Goal: Task Accomplishment & Management: Manage account settings

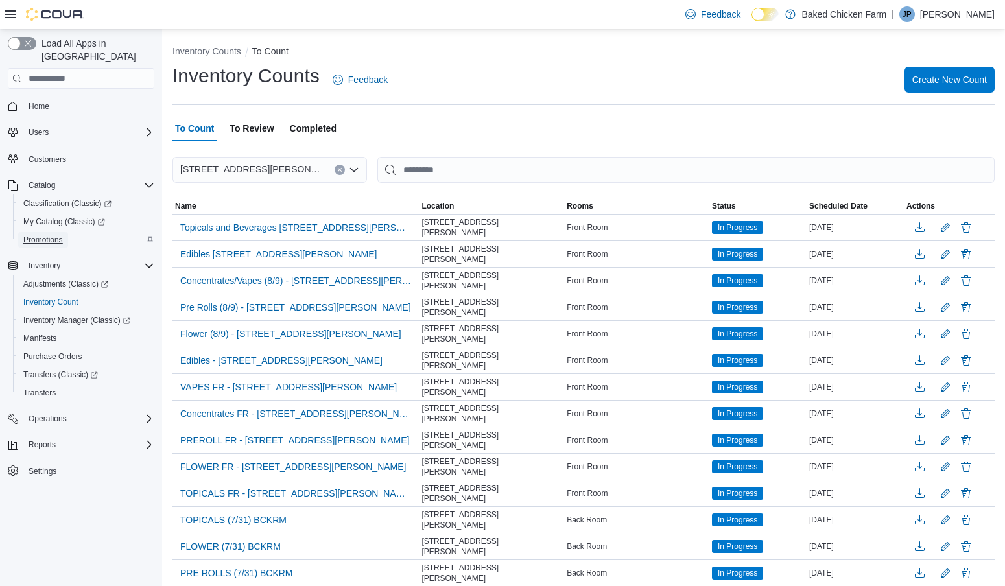
click at [55, 235] on span "Promotions" at bounding box center [43, 240] width 40 height 10
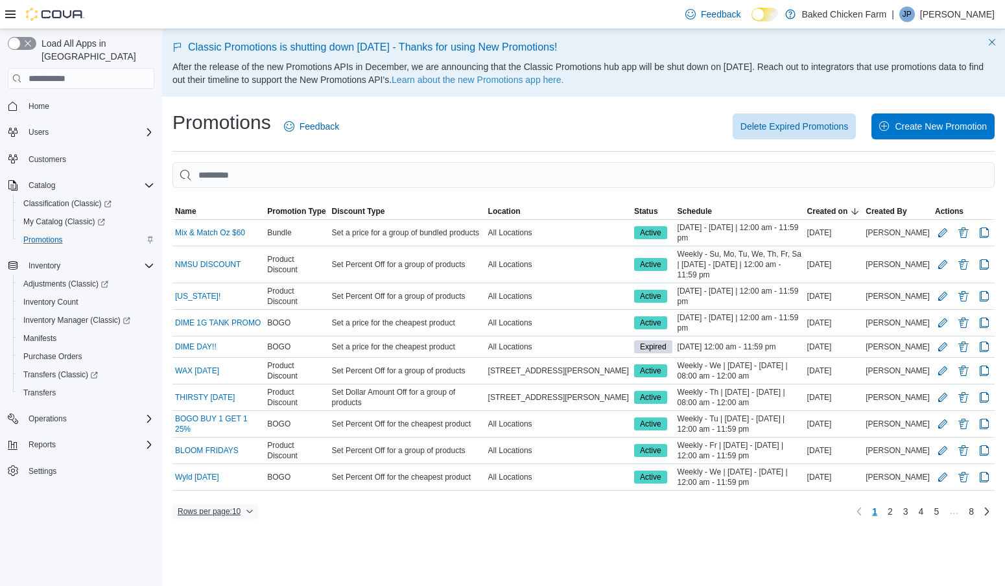
click at [254, 516] on icon "button" at bounding box center [250, 512] width 8 height 8
click at [246, 503] on span "50 rows" at bounding box center [236, 500] width 42 height 10
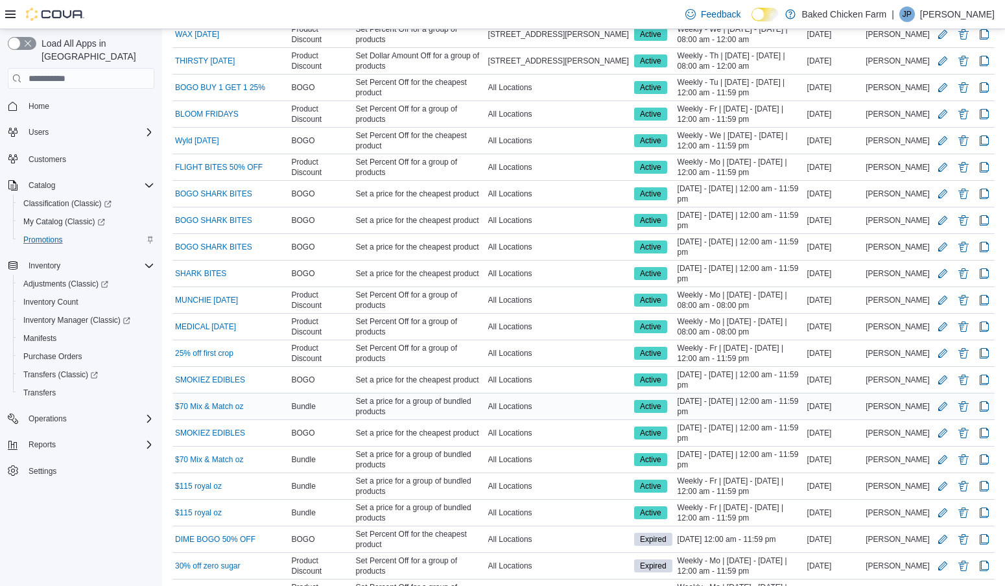
scroll to position [346, 0]
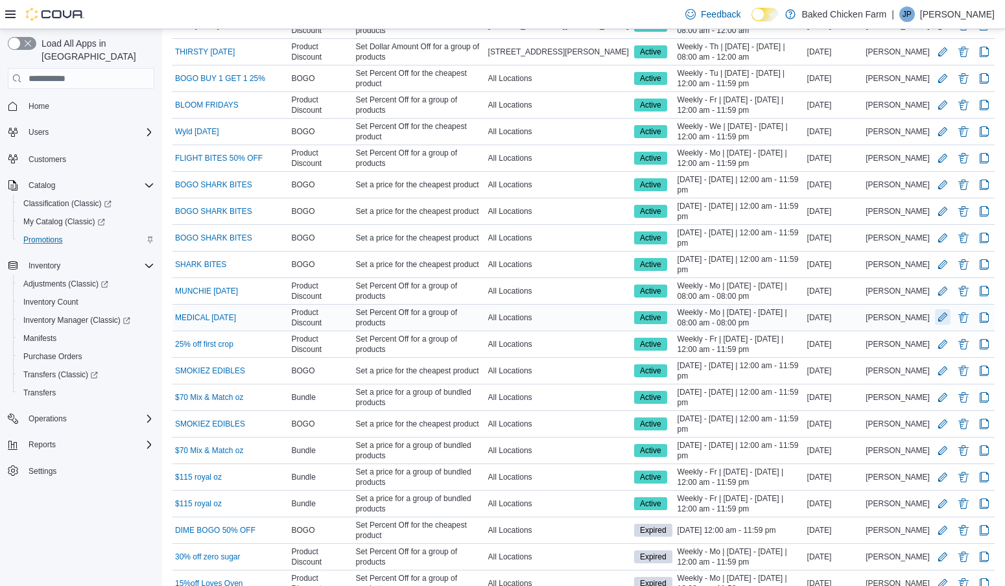
click at [942, 325] on button "Edit Promotion" at bounding box center [943, 317] width 16 height 16
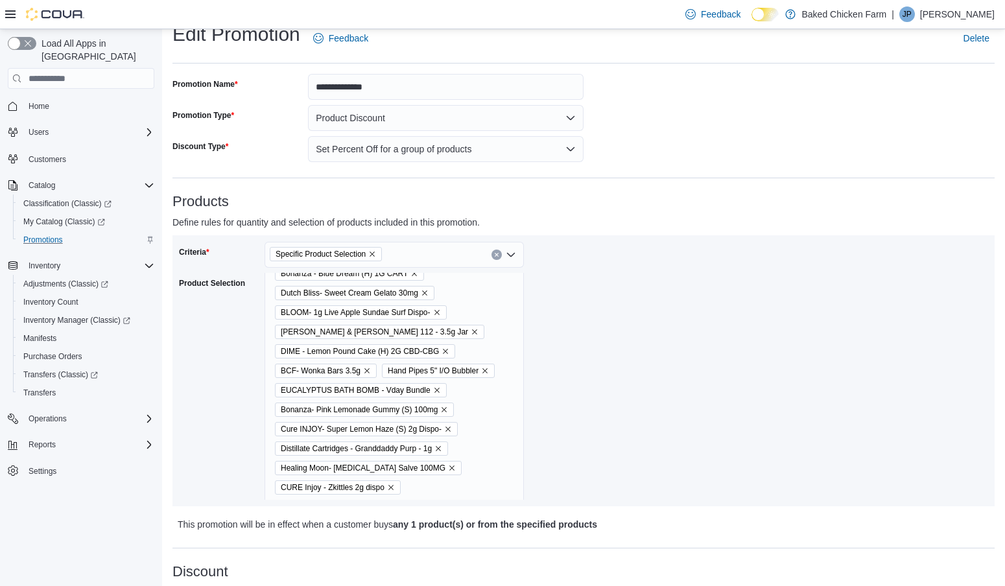
scroll to position [13851, 0]
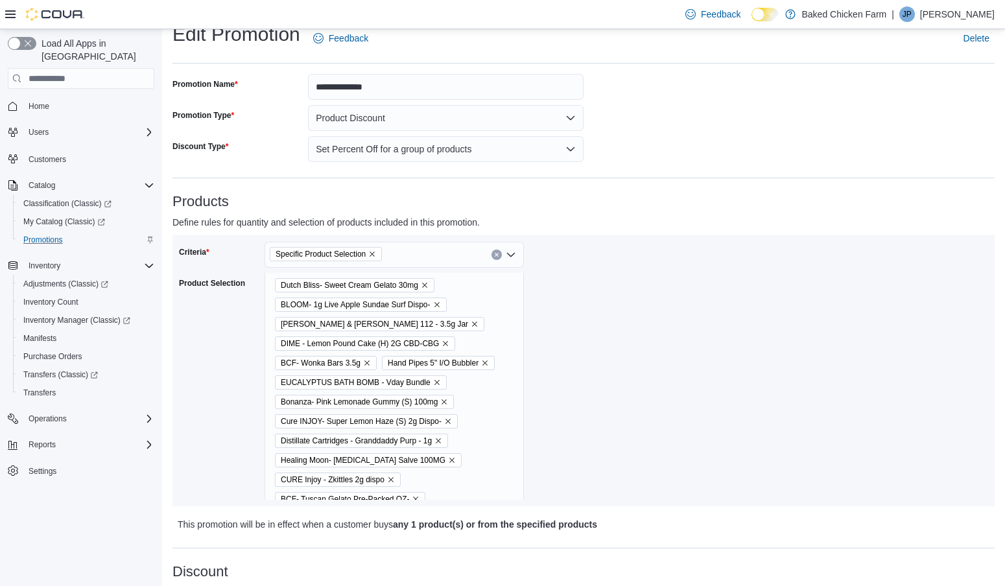
click at [507, 324] on div "BCF- Heir Heads- Pre Packed Oz- BCF - Jokerz Candy5 .5g Infused Pre-Roll (MED O…" at bounding box center [394, 256] width 259 height 27668
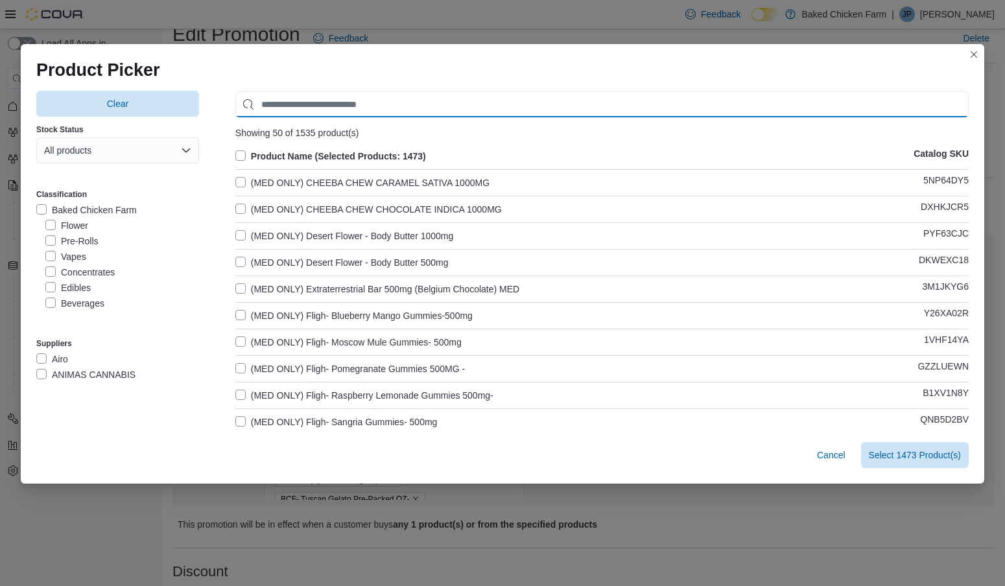
click at [334, 104] on input "Use aria labels when no actual label is in use" at bounding box center [601, 104] width 733 height 26
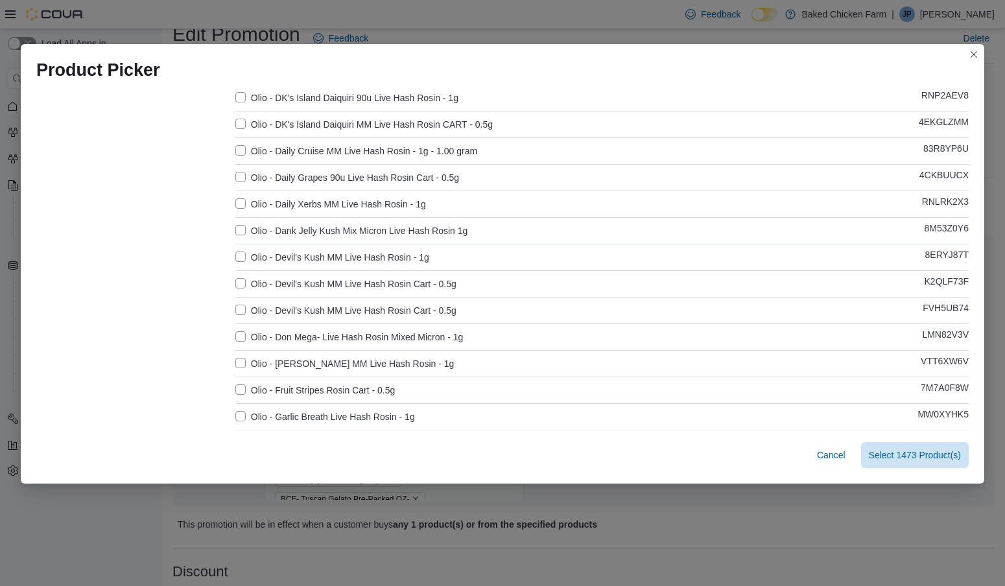
scroll to position [397, 0]
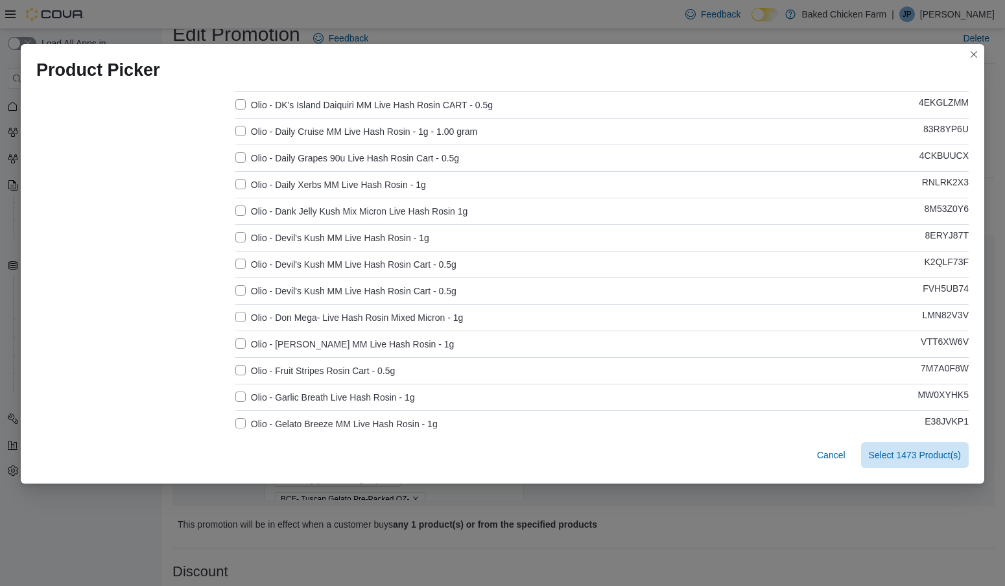
click at [239, 128] on label "Olio - Daily Cruise MM Live Hash Rosin - 1g - 1.00 gram" at bounding box center [356, 132] width 242 height 16
click at [241, 154] on label "Olio - Daily Grapes 90u Live Hash Rosin Cart - 0.5g" at bounding box center [347, 158] width 224 height 16
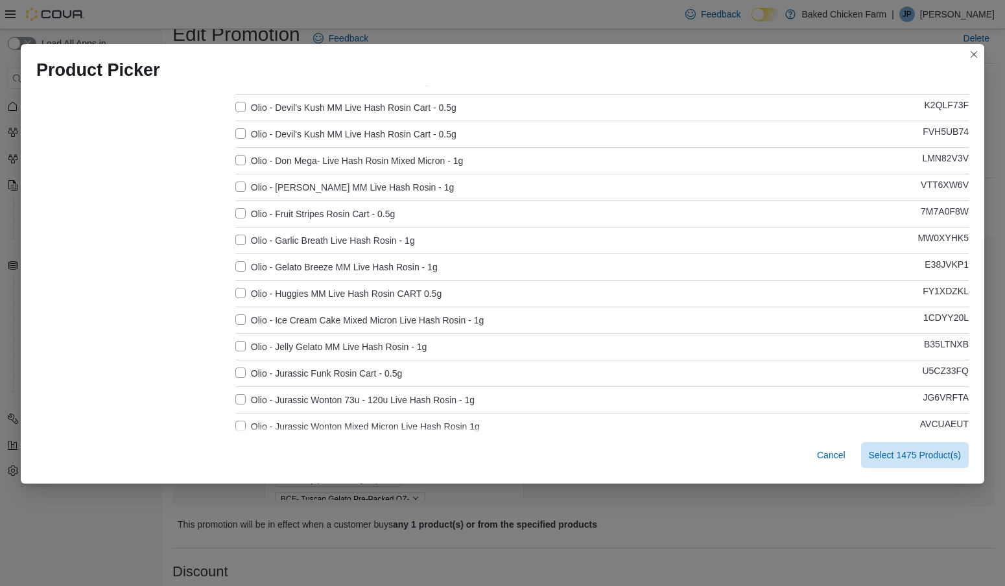
scroll to position [554, 0]
click at [243, 267] on label "Olio - Gelato Breeze MM Live Hash Rosin - 1g" at bounding box center [336, 267] width 202 height 16
click at [241, 320] on label "Olio - Ice Cream Cake Mixed Micron Live Hash Rosin - 1g" at bounding box center [359, 320] width 248 height 16
click at [244, 346] on label "Olio - Jelly Gelato MM Live Hash Rosin - 1g" at bounding box center [331, 346] width 192 height 16
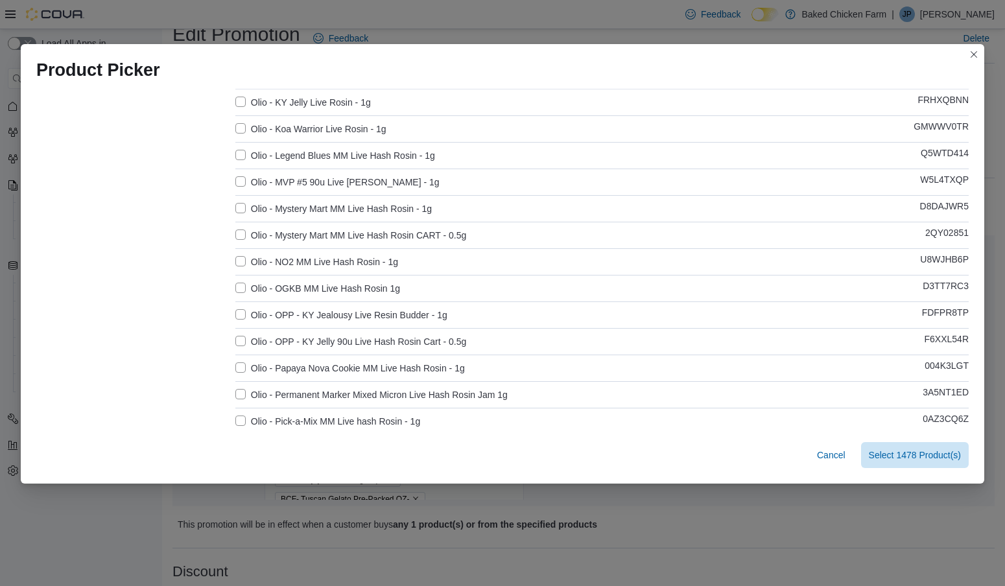
scroll to position [934, 0]
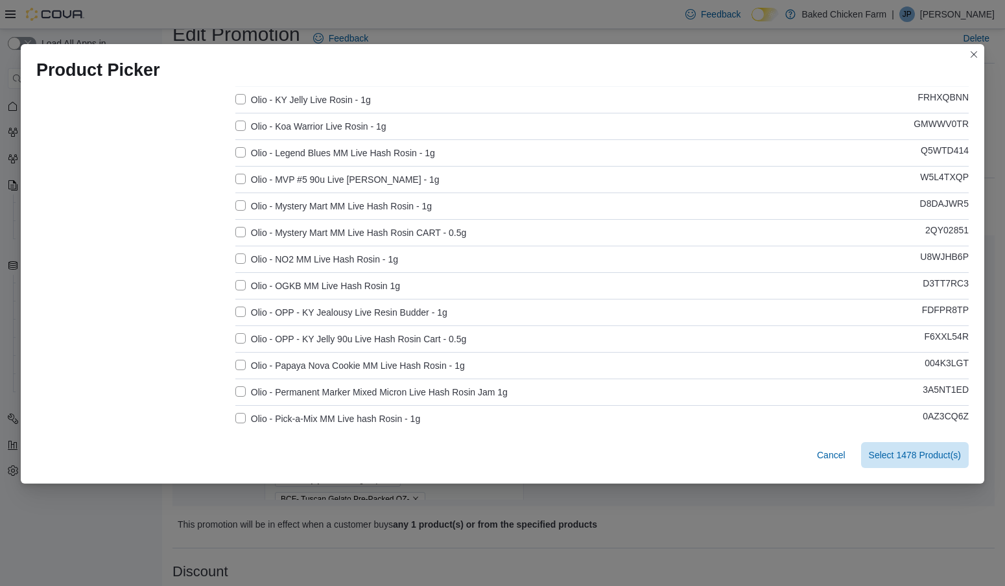
click at [238, 261] on label "Olio - NO2 MM Live Hash Rosin - 1g" at bounding box center [316, 260] width 163 height 16
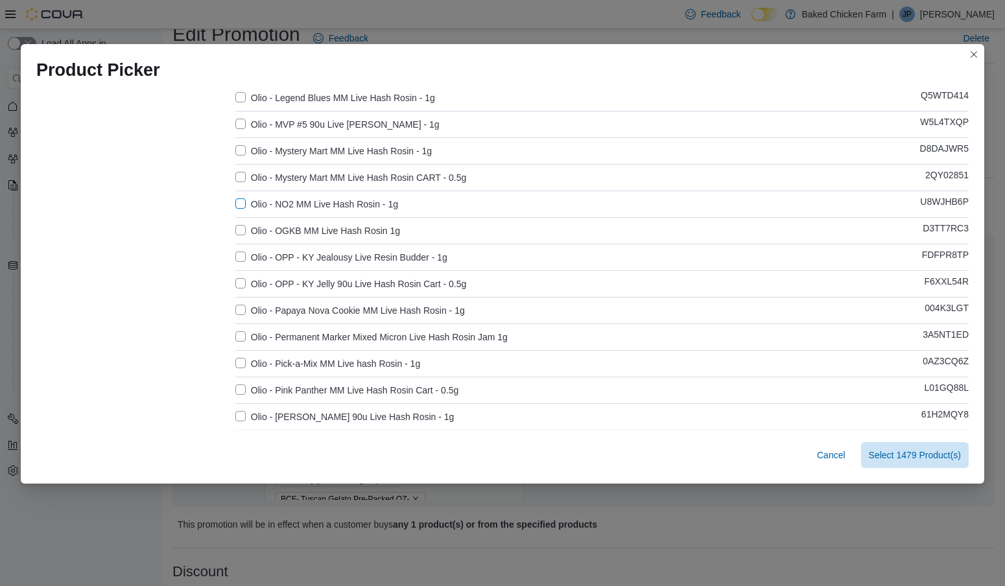
scroll to position [1135, 0]
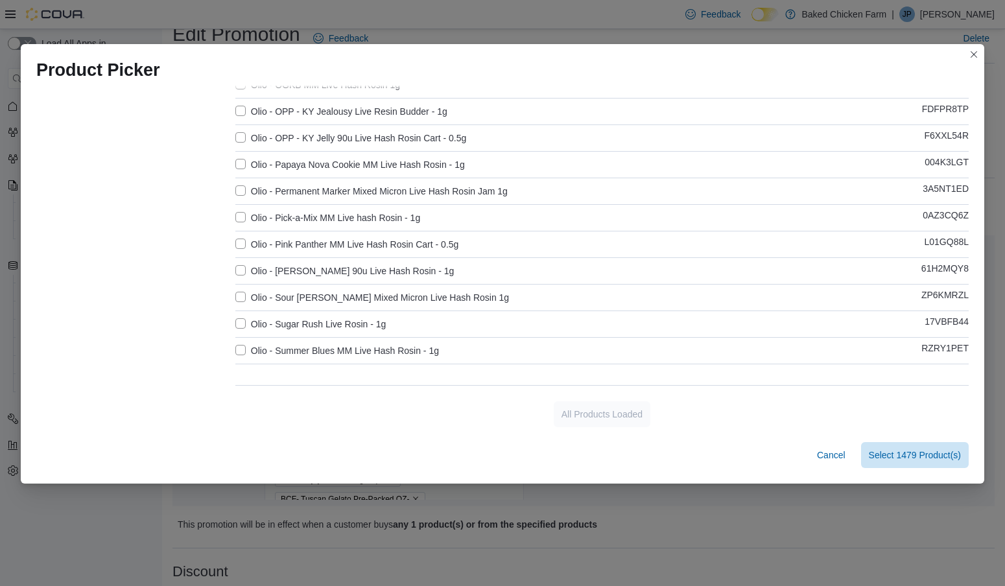
click at [241, 354] on label "Olio - Summer Blues MM Live Hash Rosin - 1g" at bounding box center [337, 351] width 204 height 16
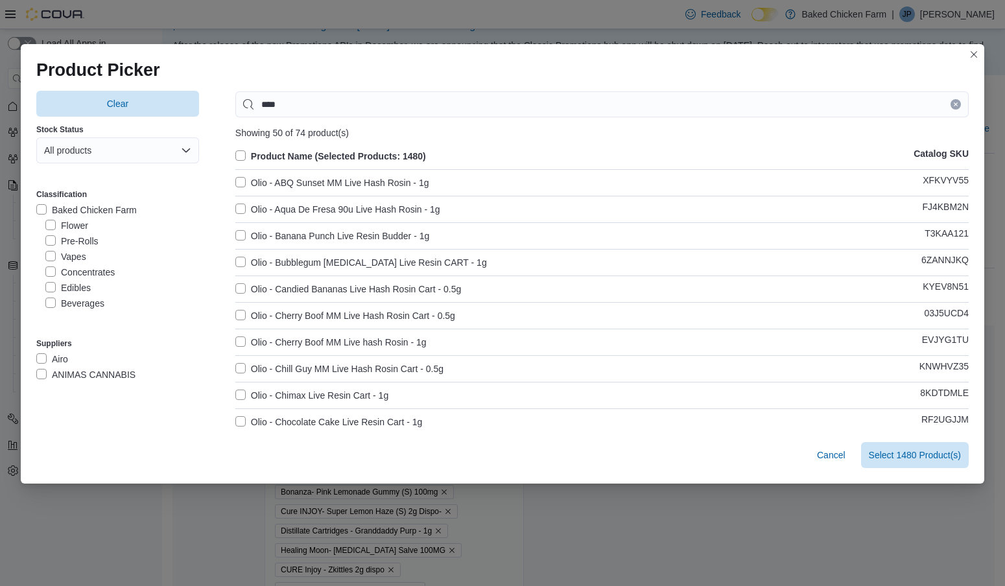
scroll to position [0, 0]
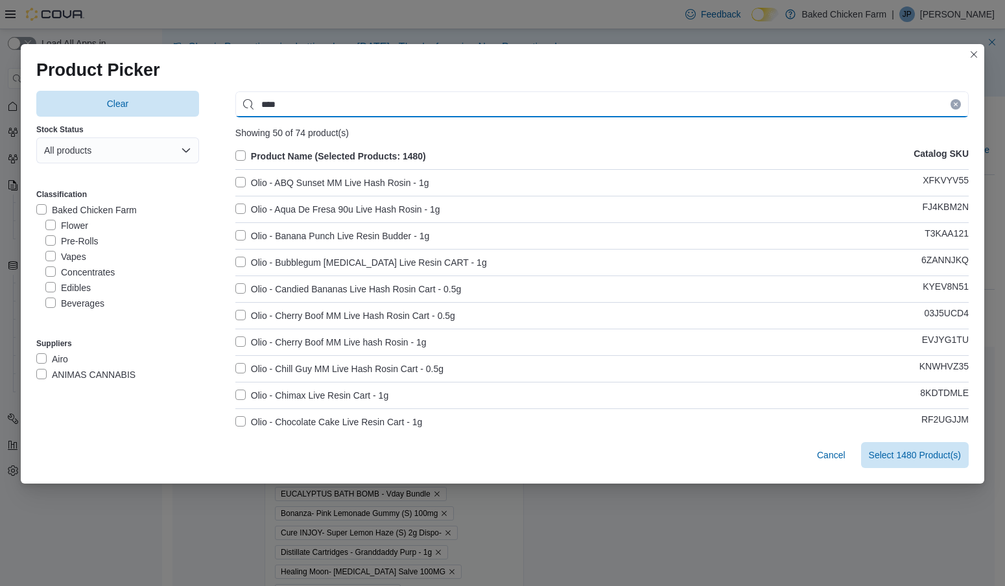
click at [322, 109] on input "****" at bounding box center [601, 104] width 733 height 26
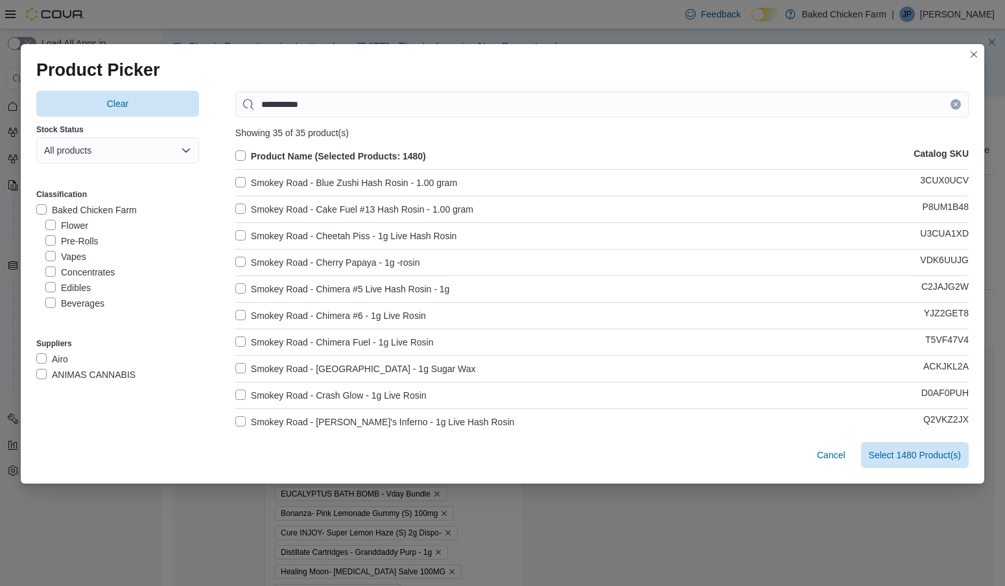
click at [242, 183] on label "Smokey Road - Blue Zushi Hash Rosin - 1.00 gram" at bounding box center [346, 183] width 222 height 16
click at [239, 206] on label "Smokey Road - Cake Fuel #13 Hash Rosin - 1.00 gram" at bounding box center [354, 210] width 238 height 16
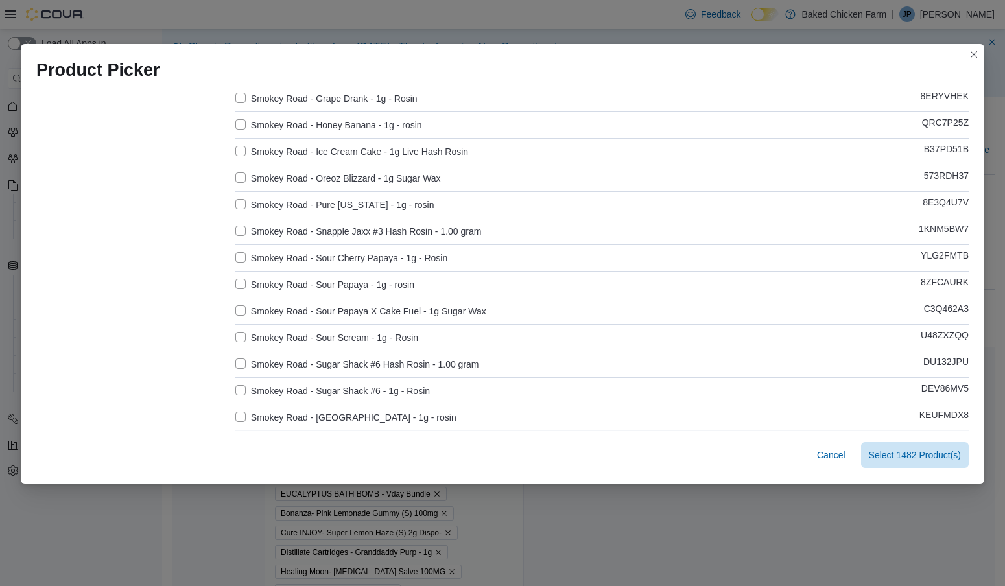
scroll to position [440, 0]
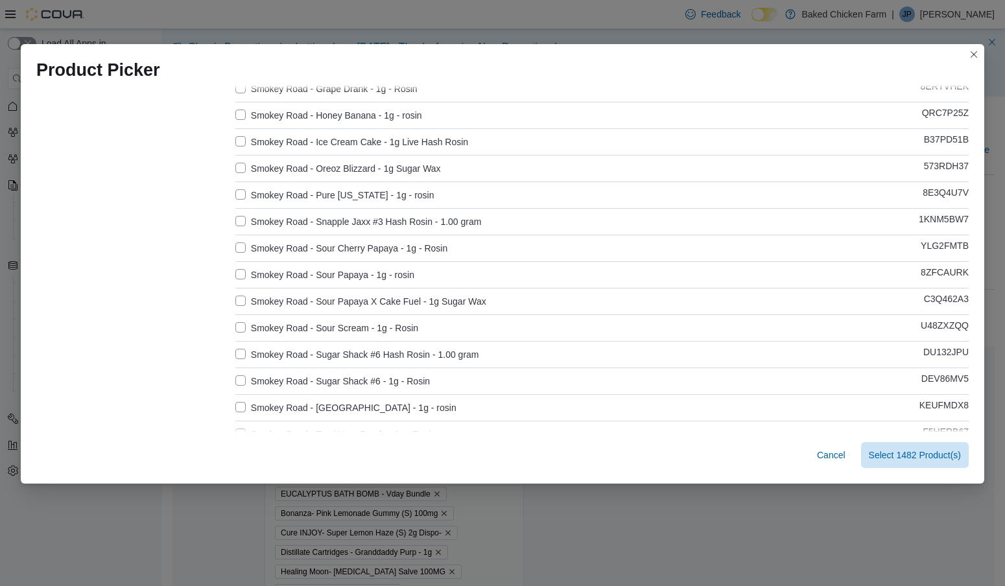
click at [239, 219] on label "Smokey Road - Snapple Jaxx #3 Hash Rosin - 1.00 gram" at bounding box center [358, 222] width 246 height 16
click at [245, 353] on label "Smokey Road - Sugar Shack #6 Hash Rosin - 1.00 gram" at bounding box center [357, 355] width 244 height 16
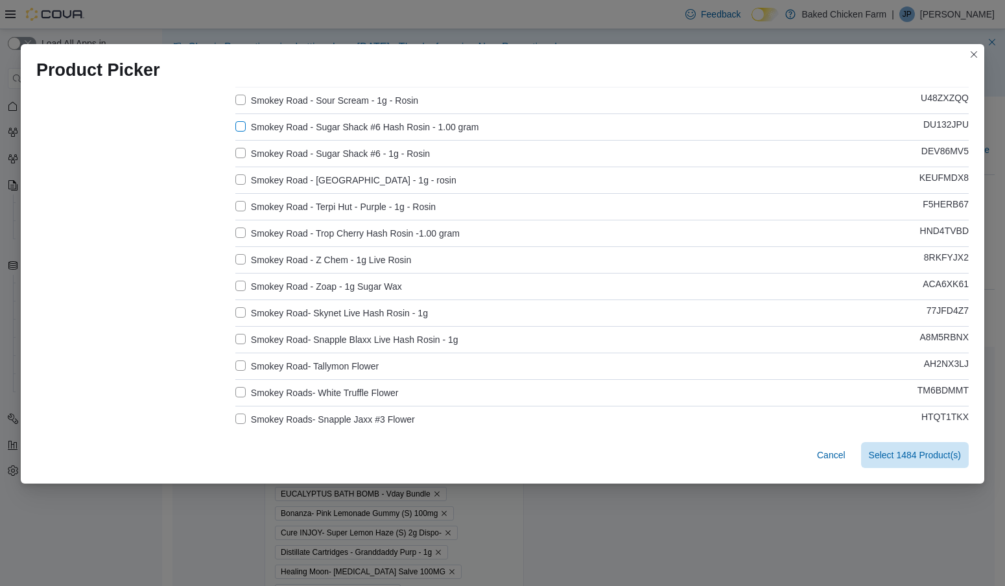
scroll to position [736, 0]
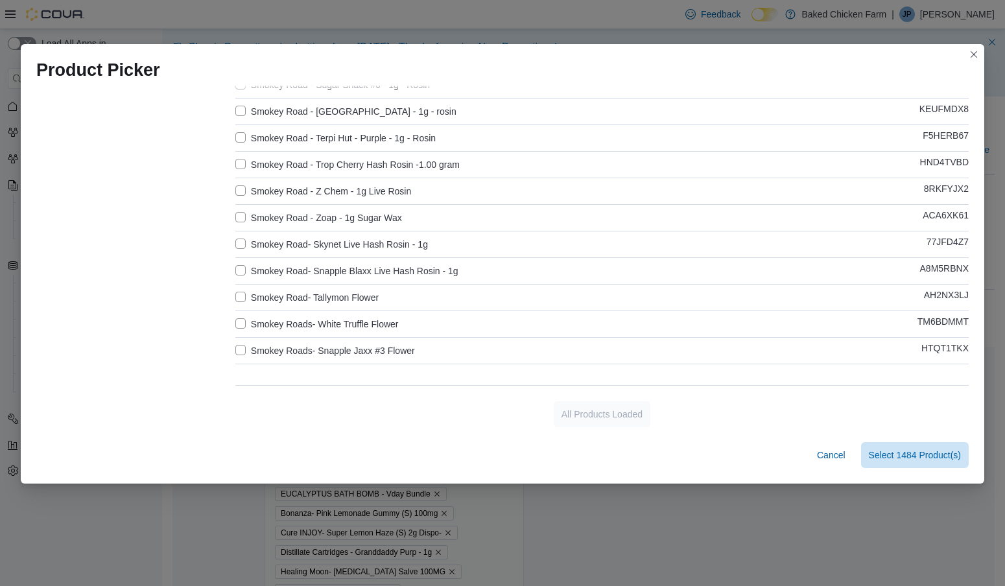
click at [244, 161] on label "Smokey Road - Trop Cherry Hash Rosin -1.00 gram" at bounding box center [347, 165] width 224 height 16
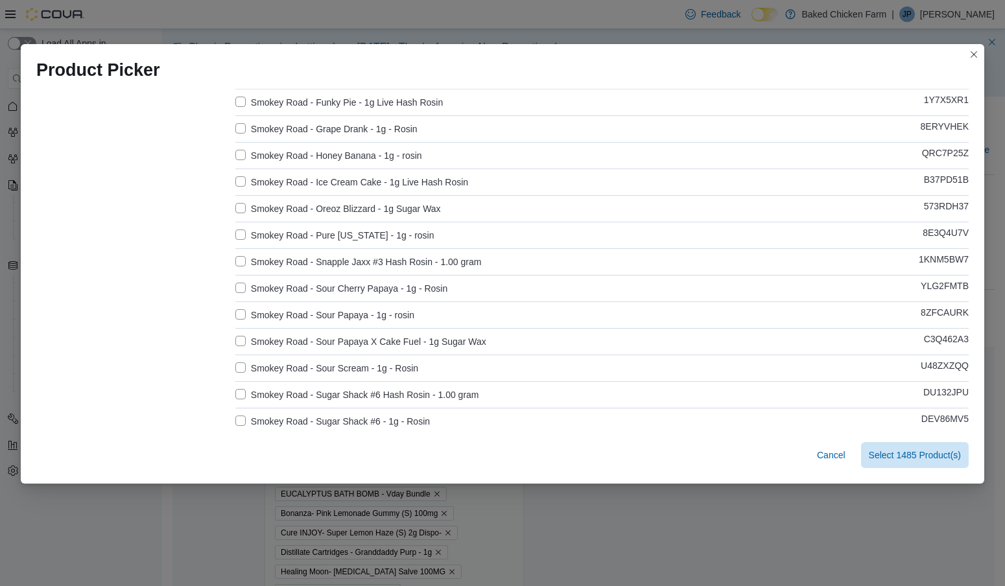
scroll to position [0, 0]
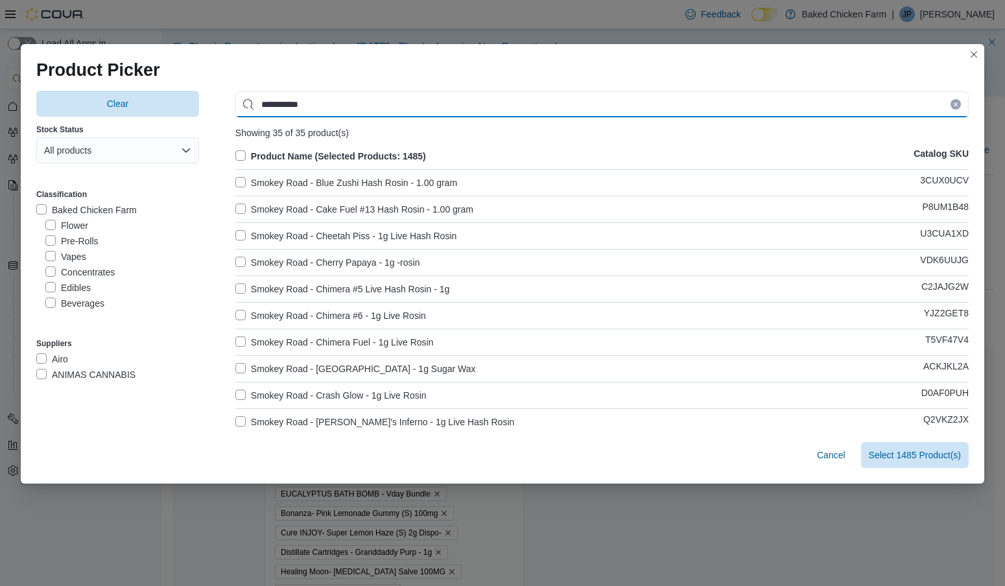
click at [335, 102] on input "**********" at bounding box center [601, 104] width 733 height 26
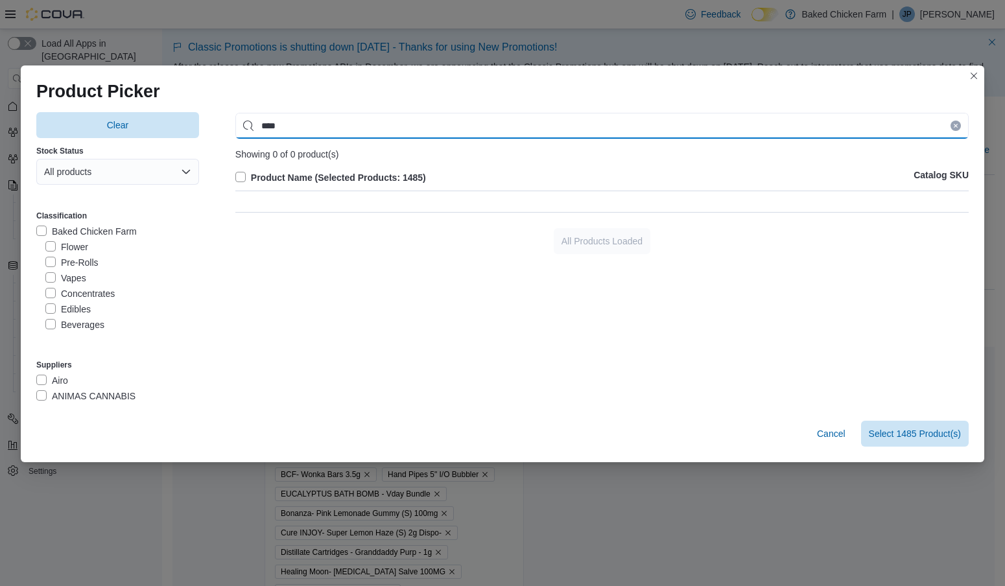
type input "*****"
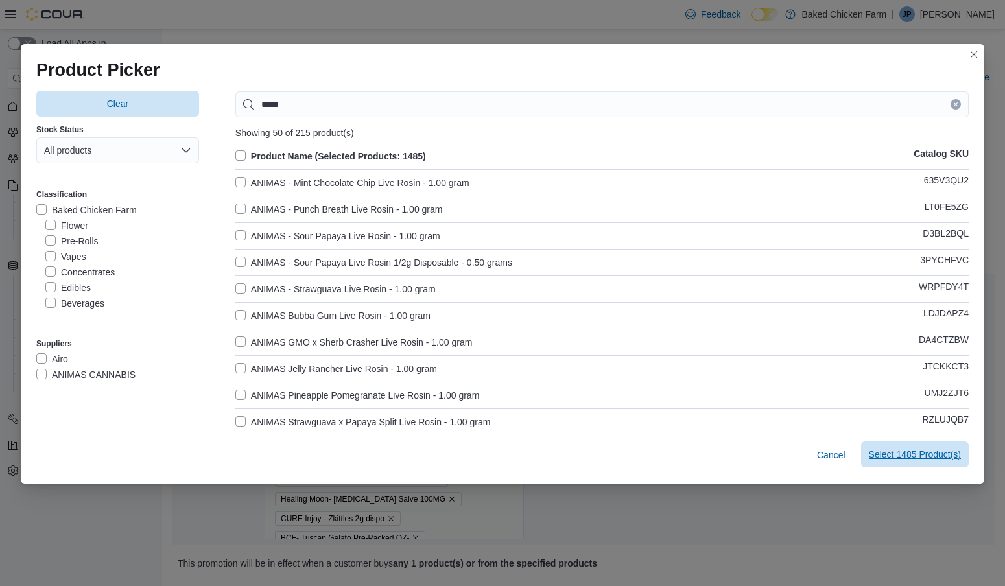
click at [916, 460] on span "Select 1485 Product(s)" at bounding box center [915, 454] width 92 height 13
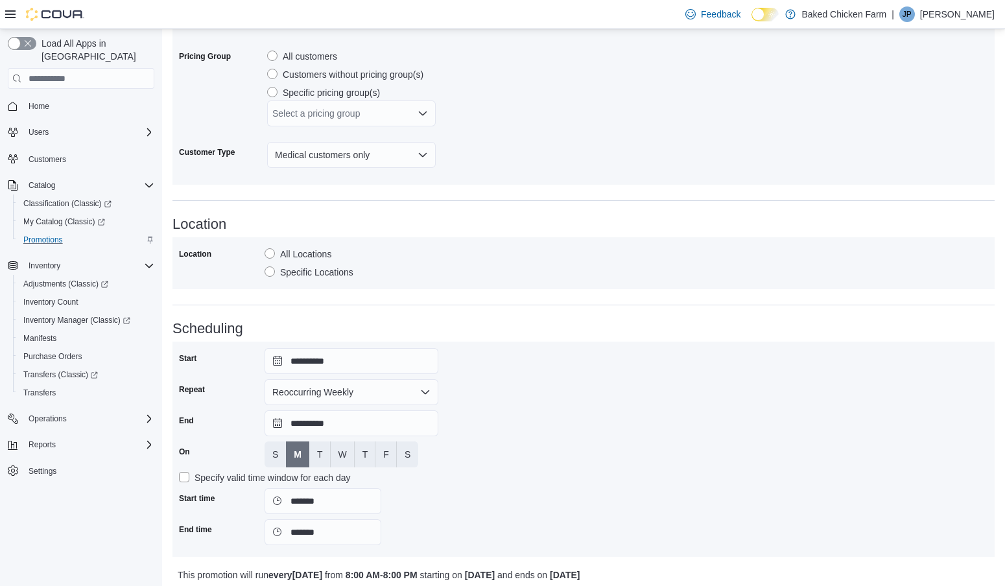
scroll to position [895, 0]
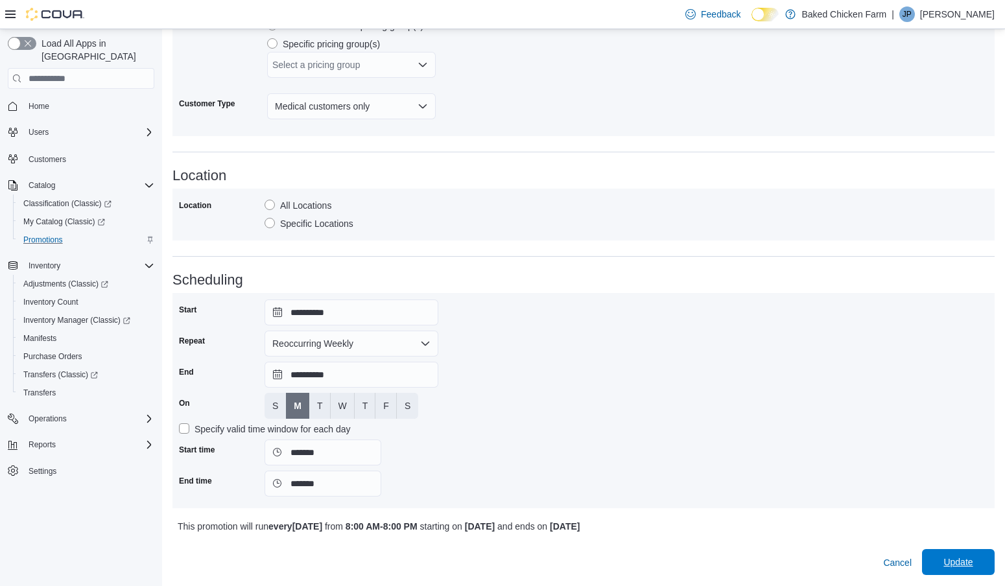
click at [959, 560] on span "Update" at bounding box center [957, 562] width 29 height 13
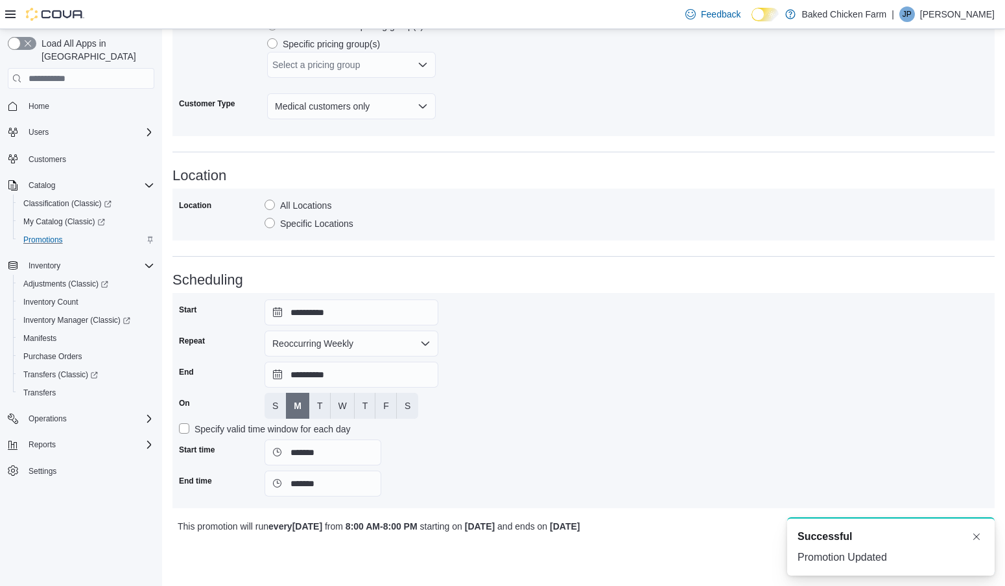
scroll to position [0, 0]
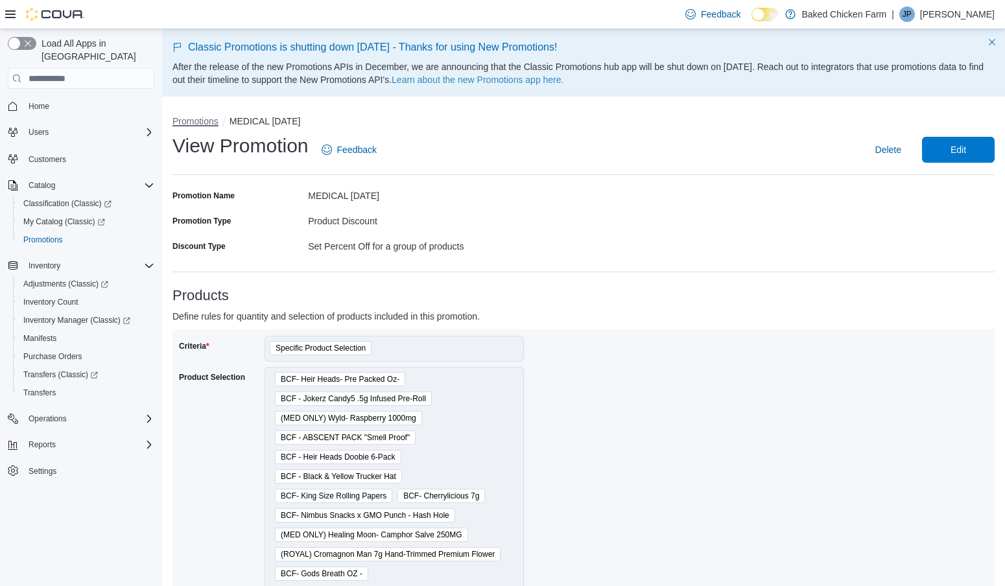
click at [194, 121] on button "Promotions" at bounding box center [195, 121] width 46 height 10
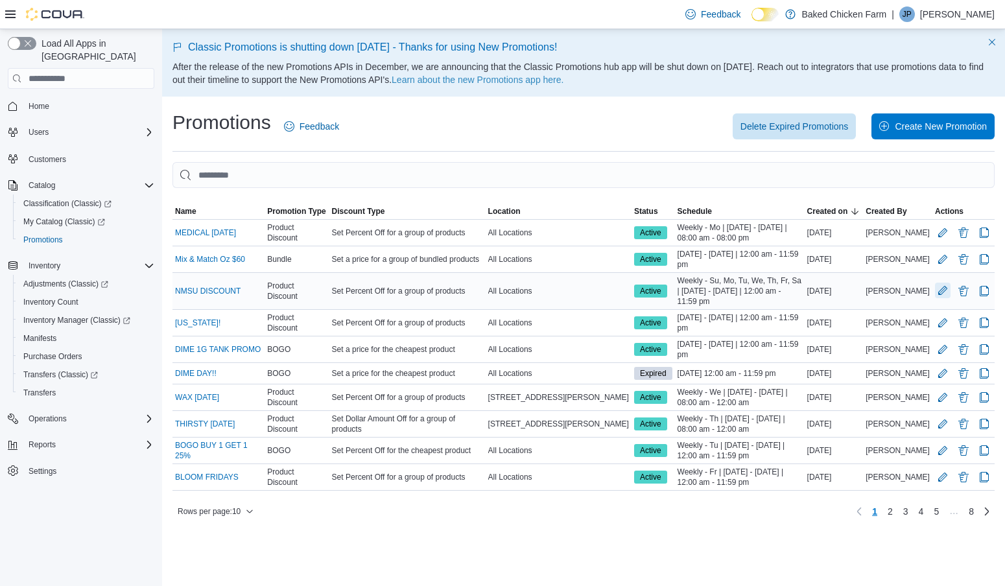
click at [942, 298] on button "Edit Promotion" at bounding box center [943, 291] width 16 height 16
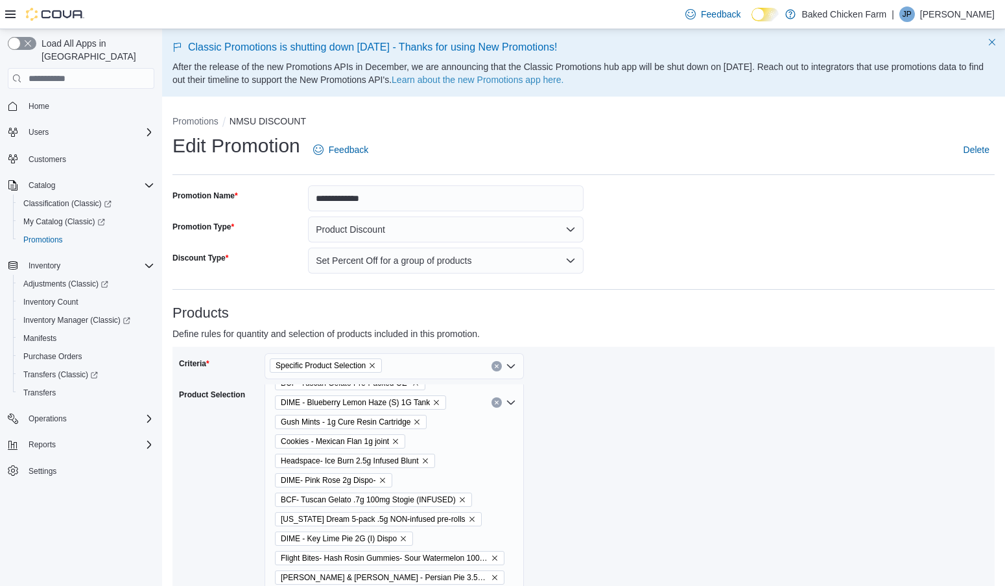
scroll to position [14035, 0]
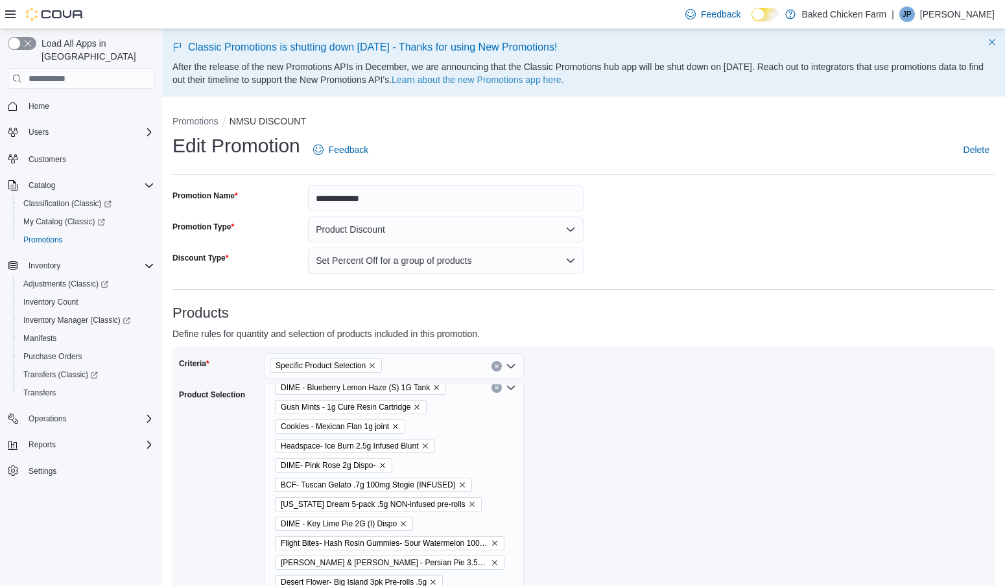
click at [508, 465] on div "BCF- Heir Heads- Pre Packed Oz- BCF - Jokerz Candy5 .5g Infused Pre-Roll (MED O…" at bounding box center [394, 388] width 259 height 28076
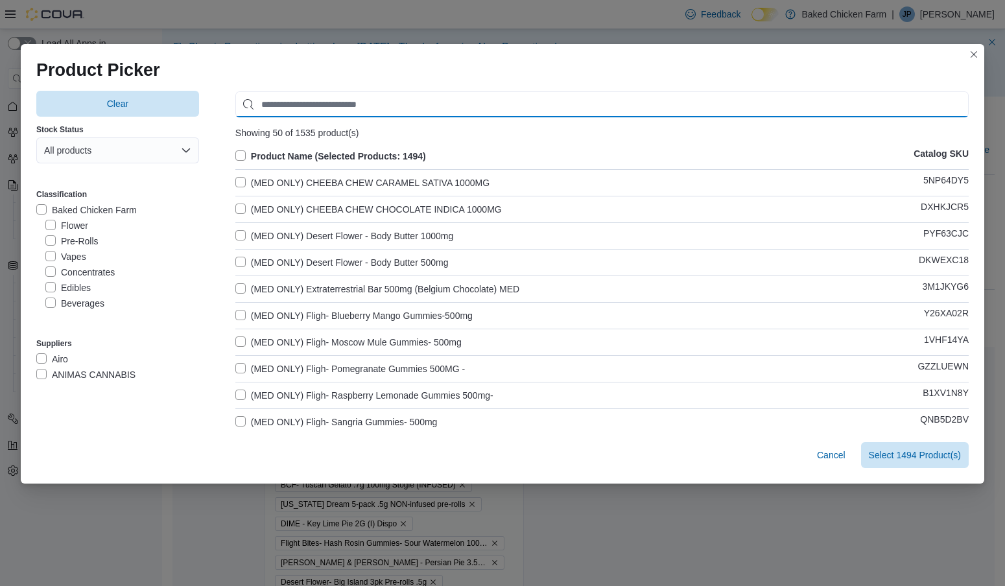
click at [305, 104] on input "Use aria labels when no actual label is in use" at bounding box center [601, 104] width 733 height 26
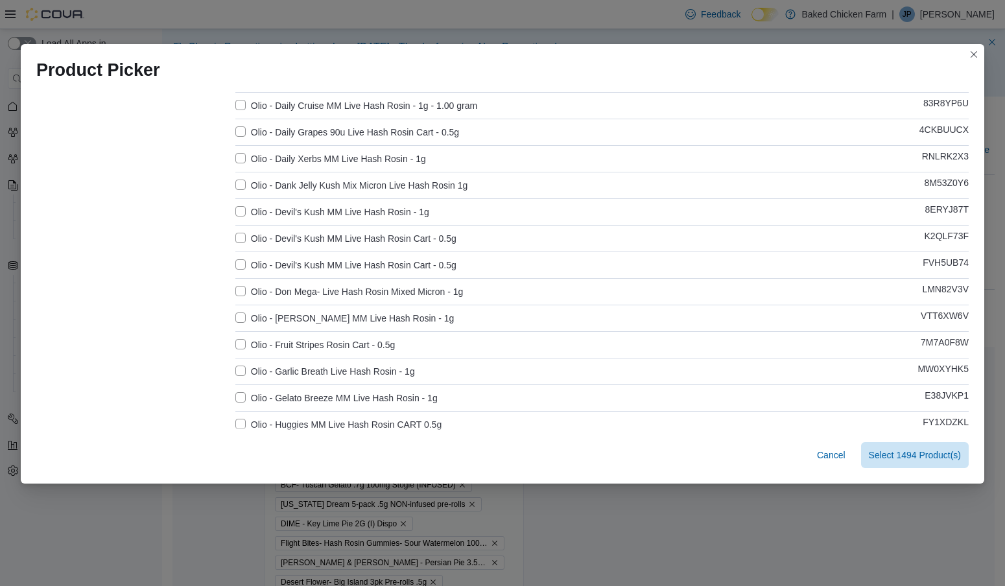
scroll to position [0, 0]
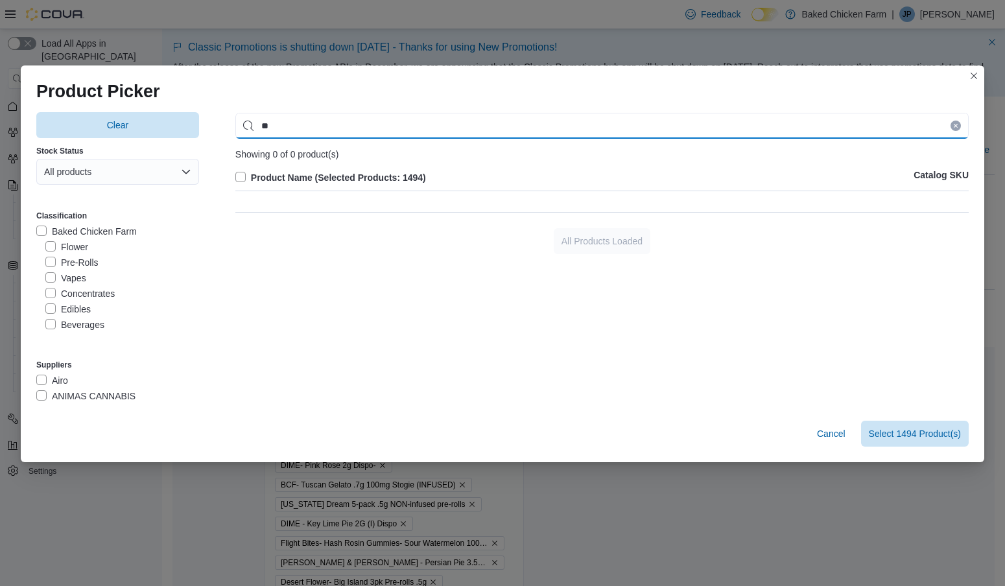
type input "*"
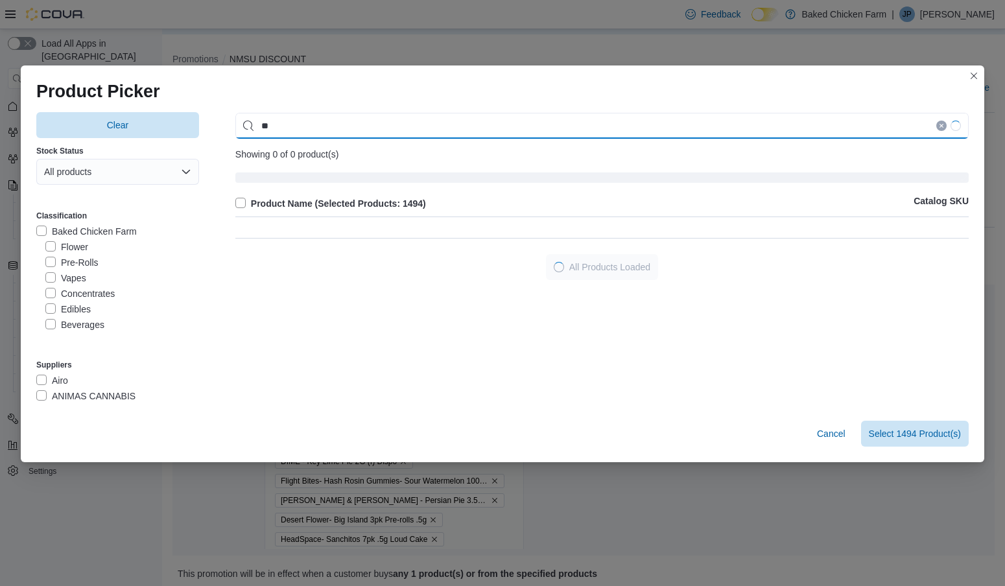
type input "*"
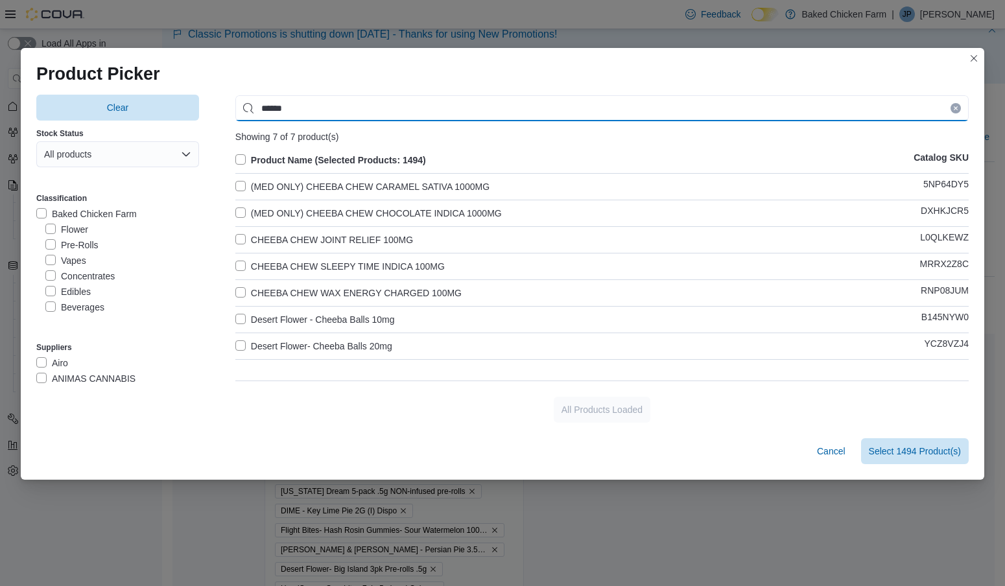
scroll to position [8, 0]
type input "******"
click at [956, 106] on icon "Clear input" at bounding box center [955, 108] width 5 height 5
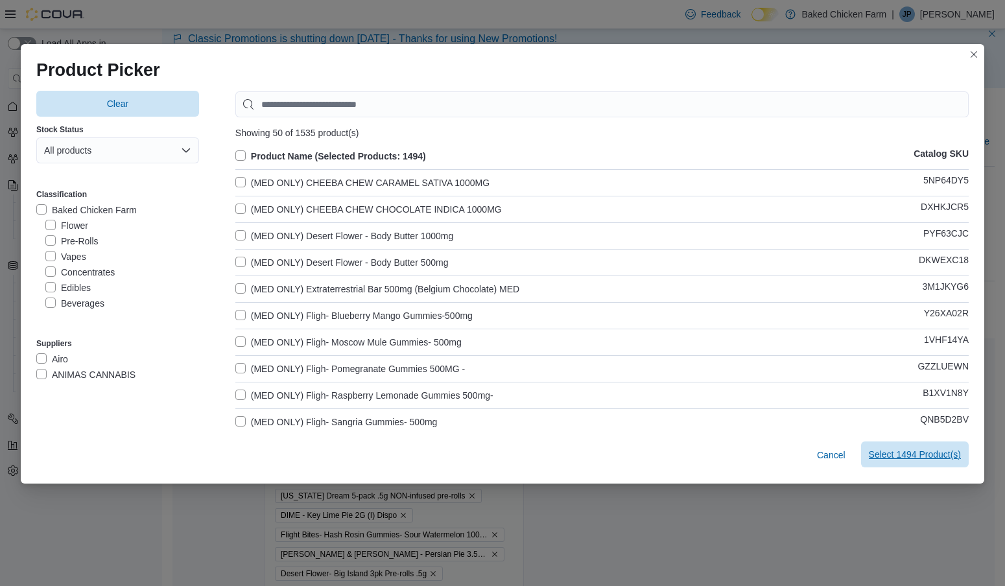
click at [910, 456] on span "Select 1494 Product(s)" at bounding box center [915, 454] width 92 height 13
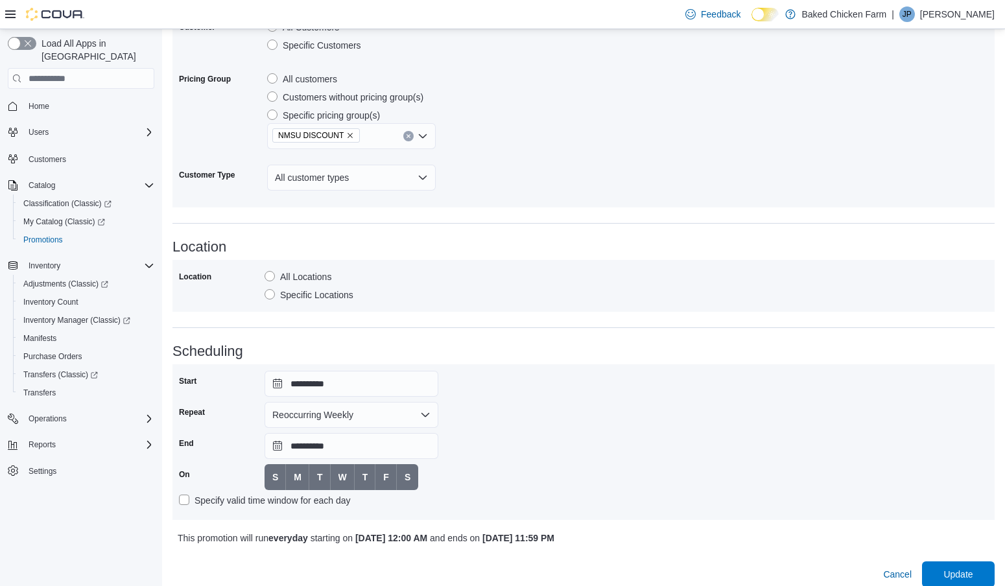
scroll to position [836, 0]
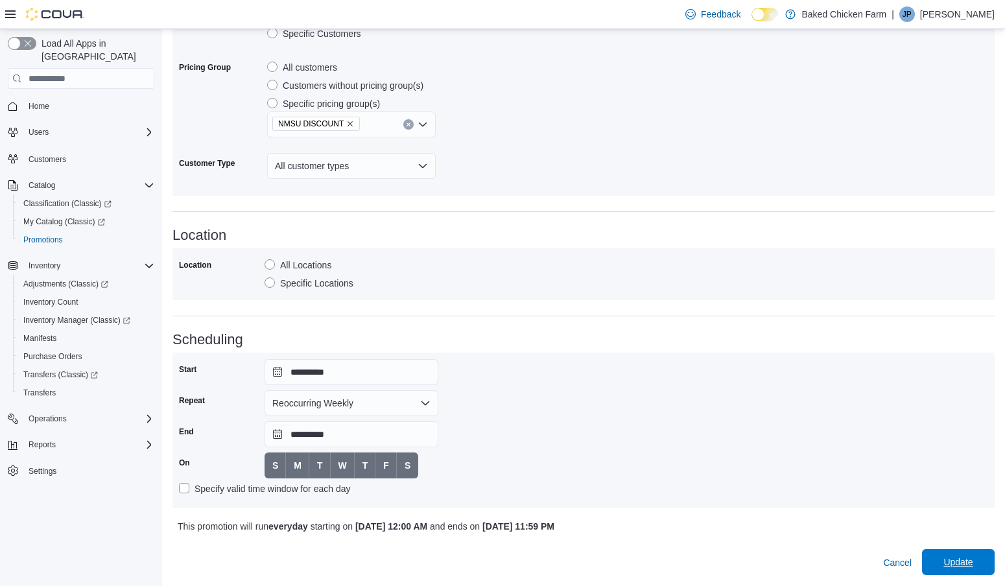
click at [961, 563] on span "Update" at bounding box center [957, 562] width 29 height 13
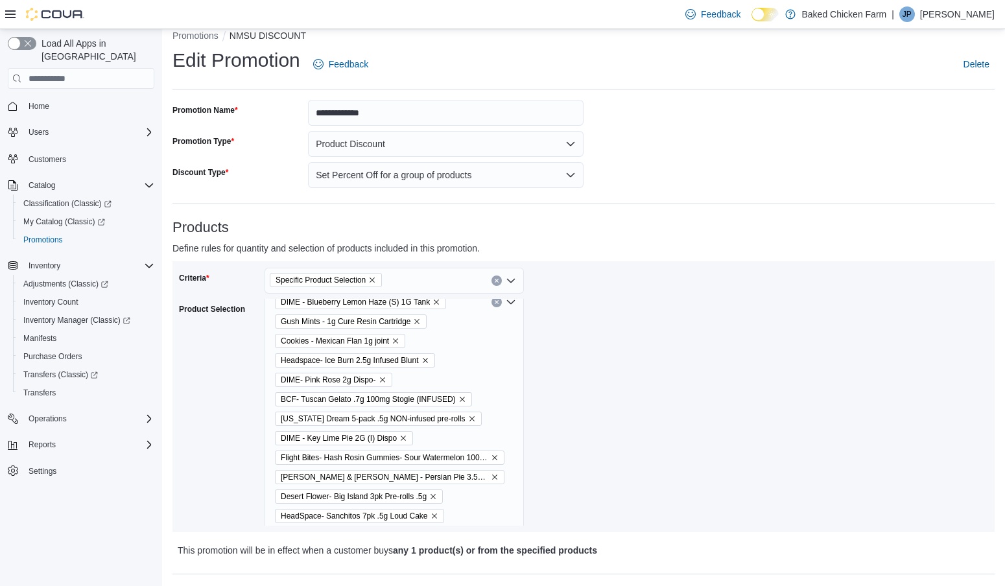
scroll to position [84, 0]
click at [43, 101] on span "Home" at bounding box center [39, 106] width 21 height 10
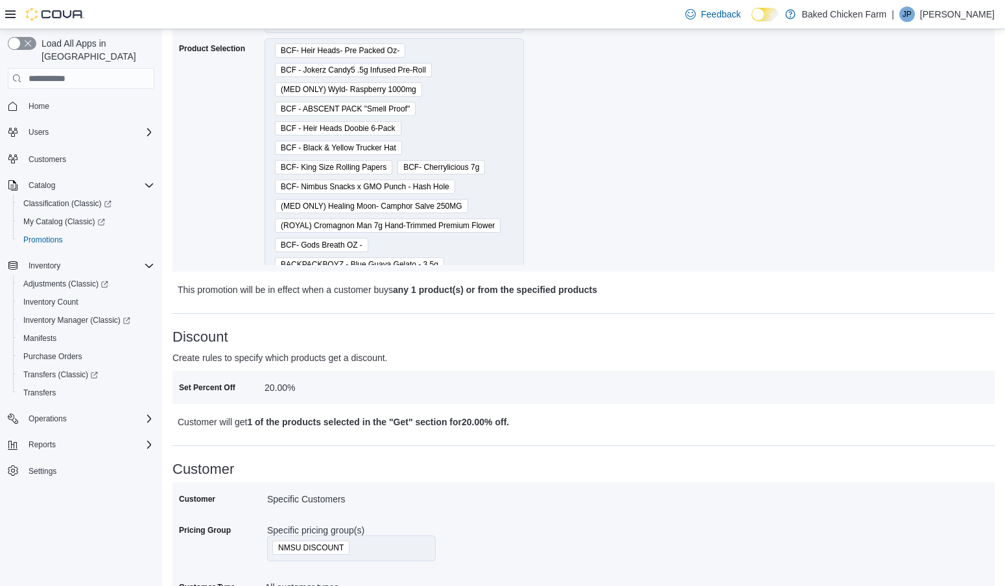
scroll to position [329, 0]
click at [969, 10] on p "Julio Perez" at bounding box center [957, 14] width 75 height 16
click at [920, 128] on span "Sign Out" at bounding box center [911, 126] width 35 height 13
